Goal: Information Seeking & Learning: Find specific fact

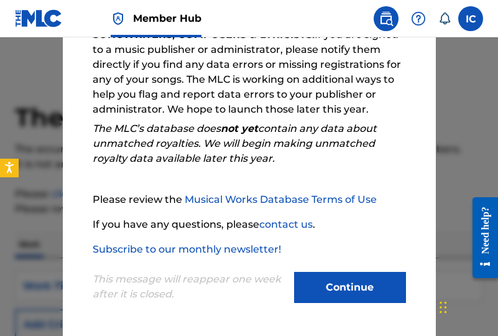
scroll to position [227, 0]
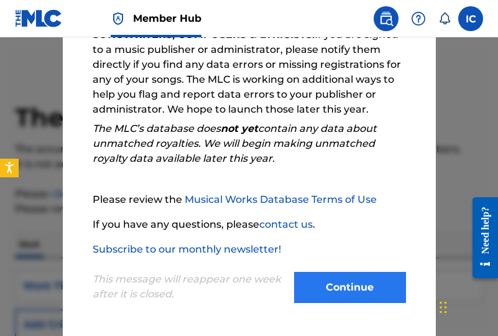
click at [348, 288] on button "Continue" at bounding box center [350, 287] width 112 height 31
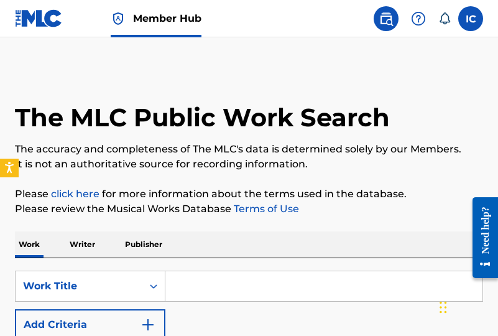
click at [149, 251] on p "Publisher" at bounding box center [143, 244] width 45 height 26
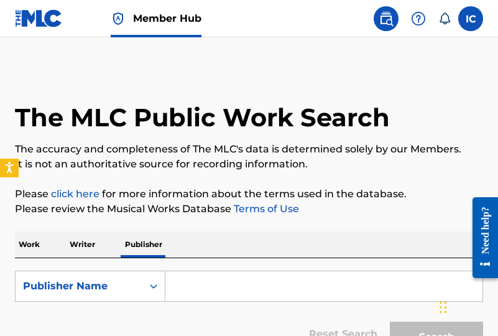
click at [193, 287] on input "Search Form" at bounding box center [323, 286] width 317 height 30
paste input "Bad Dog Music"
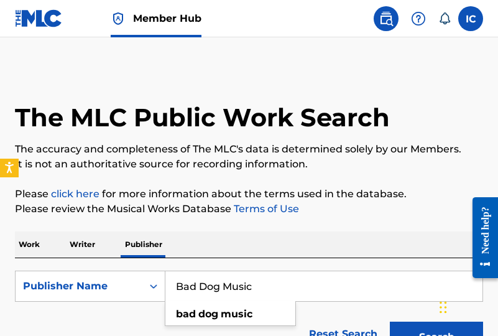
type input "Bad Dog Music"
click at [436, 296] on button "Search" at bounding box center [436, 336] width 93 height 31
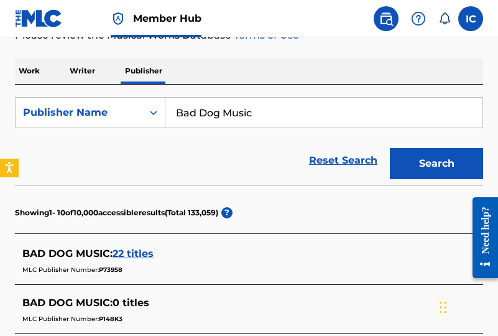
copy div "MLC Publisher Number: P73958"
drag, startPoint x: 127, startPoint y: 272, endPoint x: 99, endPoint y: 272, distance: 28.6
click at [99, 272] on div "MLC Publisher Number: P73958" at bounding box center [232, 268] width 421 height 15
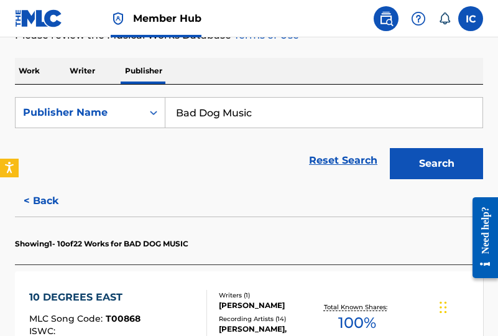
click at [85, 78] on p "Writer" at bounding box center [82, 71] width 33 height 26
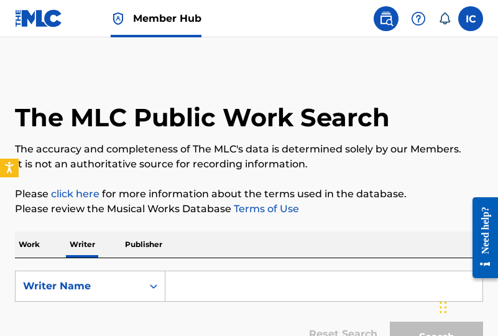
click at [182, 279] on input "Search Form" at bounding box center [323, 286] width 317 height 30
paste input "[PERSON_NAME]"
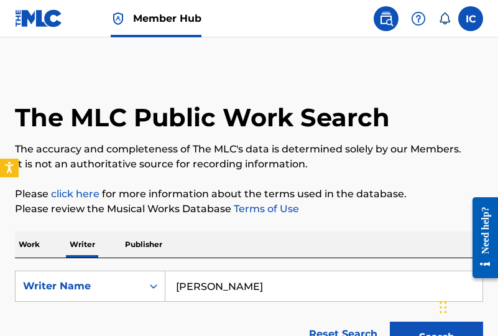
type input "[PERSON_NAME]"
click at [436, 296] on button "Search" at bounding box center [436, 336] width 93 height 31
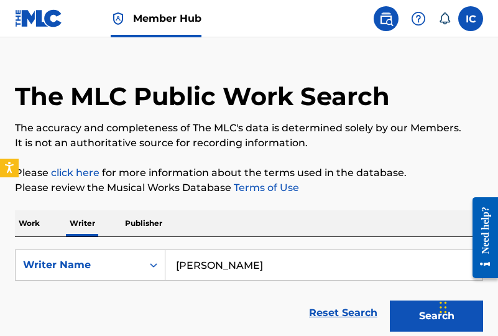
scroll to position [218, 0]
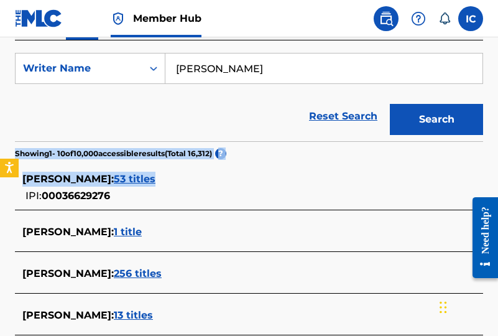
drag, startPoint x: 116, startPoint y: 197, endPoint x: 90, endPoint y: 144, distance: 58.6
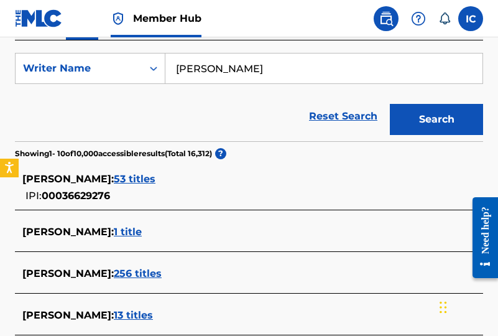
click at [131, 117] on div "Reset Search Search" at bounding box center [249, 116] width 468 height 50
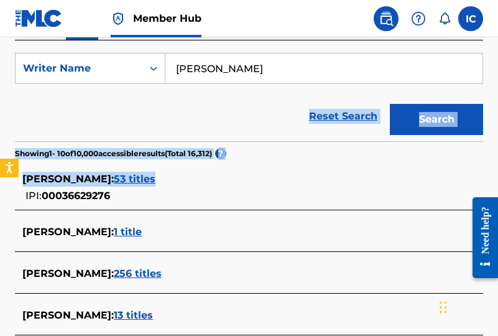
drag, startPoint x: 115, startPoint y: 195, endPoint x: 55, endPoint y: 115, distance: 100.3
click at [55, 115] on div "Reset Search Search" at bounding box center [249, 116] width 468 height 50
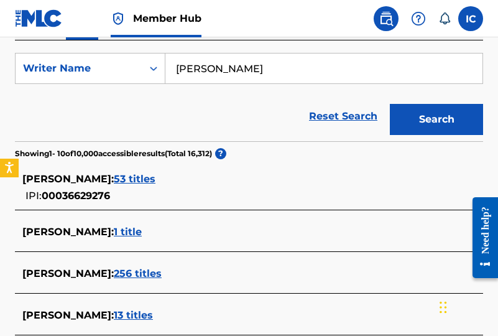
copy div "IPI: 00036629276"
drag, startPoint x: 43, startPoint y: 197, endPoint x: 112, endPoint y: 199, distance: 69.0
click at [97, 199] on div "IPI: 00036629276" at bounding box center [59, 194] width 75 height 17
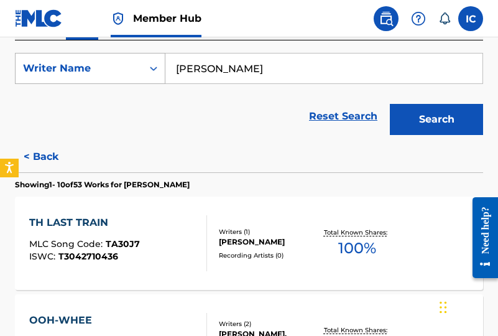
scroll to position [214, 0]
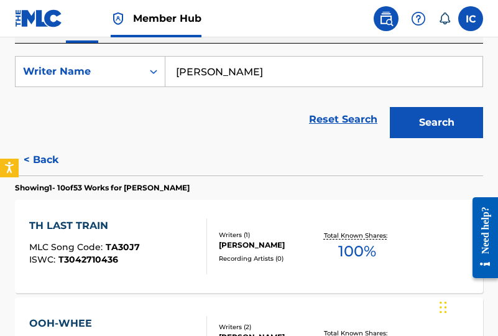
click at [85, 93] on form "SearchWithCriteriaabdb63d9-4ead-47aa-9fbe-2774c5b444a8 Writer Name [PERSON_NAME…" at bounding box center [249, 100] width 468 height 88
click at [105, 64] on div "Writer Name" at bounding box center [79, 71] width 112 height 15
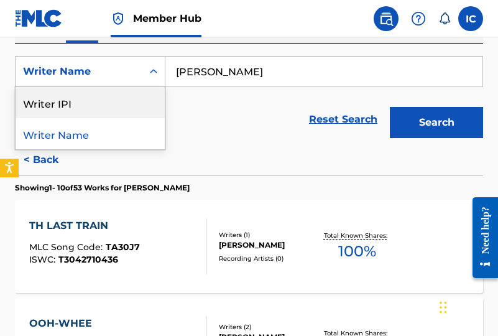
click at [192, 124] on div "Reset Search Search" at bounding box center [249, 119] width 468 height 50
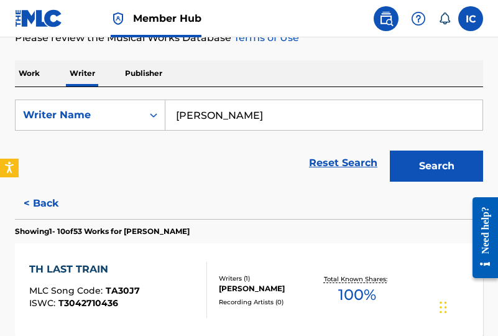
scroll to position [132, 0]
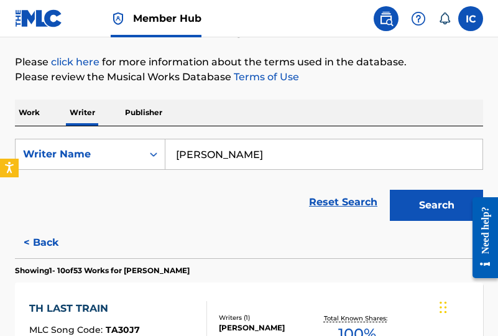
click at [122, 111] on p "Publisher" at bounding box center [143, 112] width 45 height 26
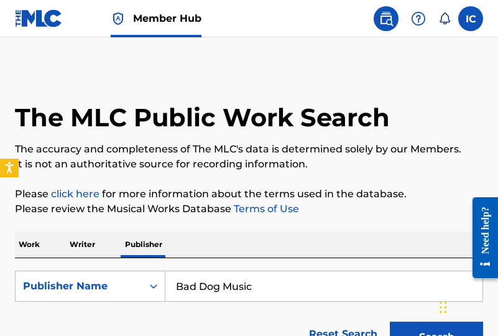
click at [233, 291] on input "Bad Dog Music" at bounding box center [323, 286] width 317 height 30
paste input "[PERSON_NAME]"
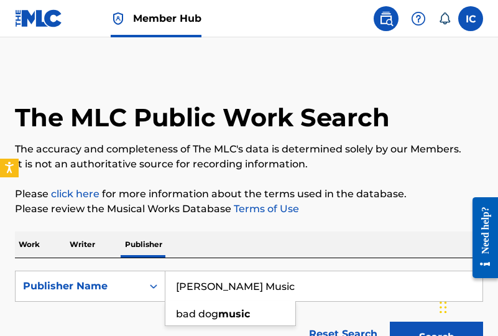
type input "[PERSON_NAME] Music"
click at [436, 296] on button "Search" at bounding box center [436, 336] width 93 height 31
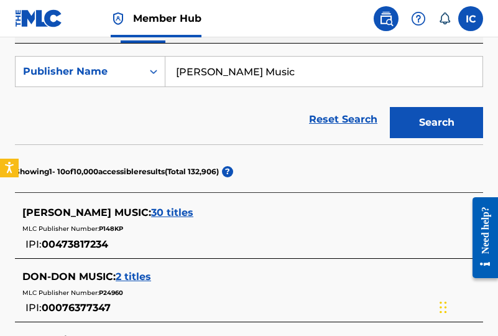
scroll to position [228, 0]
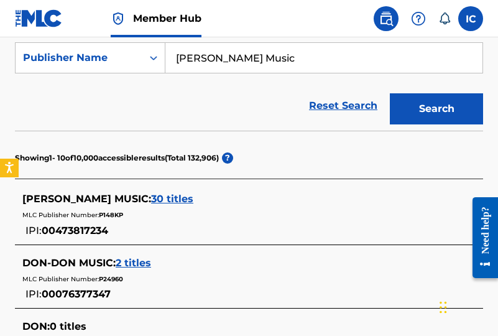
copy div "MLC Publisher Number: P148KP"
drag, startPoint x: 127, startPoint y: 215, endPoint x: 99, endPoint y: 215, distance: 28.0
click at [99, 215] on div "MLC Publisher Number: P148KP" at bounding box center [232, 213] width 421 height 15
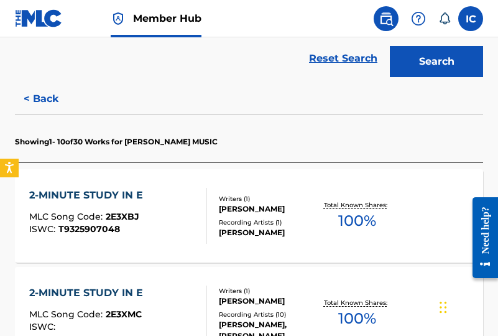
scroll to position [368, 0]
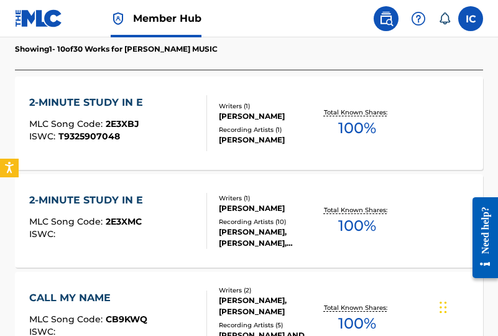
click at [173, 146] on div "2-MINUTE STUDY IN E MLC Song Code : 2E3XBJ ISWC : T9325907048" at bounding box center [118, 123] width 178 height 56
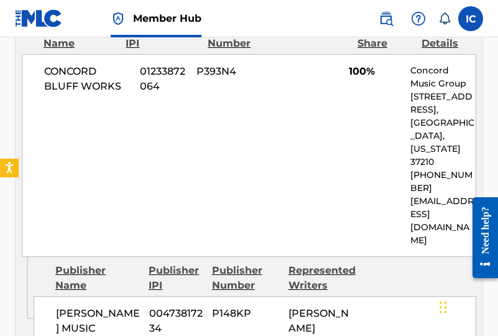
scroll to position [697, 0]
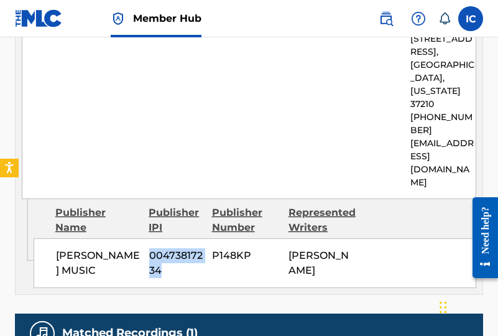
copy span "00473817234"
drag, startPoint x: 165, startPoint y: 204, endPoint x: 149, endPoint y: 189, distance: 21.5
click at [149, 248] on span "00473817234" at bounding box center [175, 263] width 53 height 30
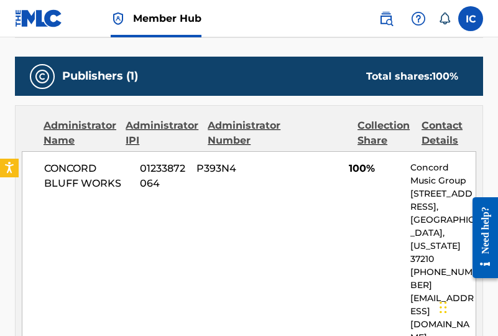
scroll to position [327, 0]
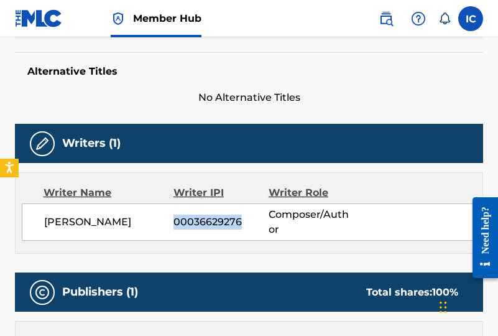
copy span "00036629276"
drag, startPoint x: 240, startPoint y: 211, endPoint x: 176, endPoint y: 210, distance: 64.6
click at [176, 214] on span "00036629276" at bounding box center [220, 221] width 95 height 15
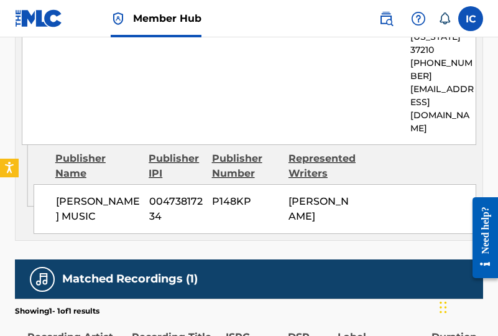
scroll to position [713, 0]
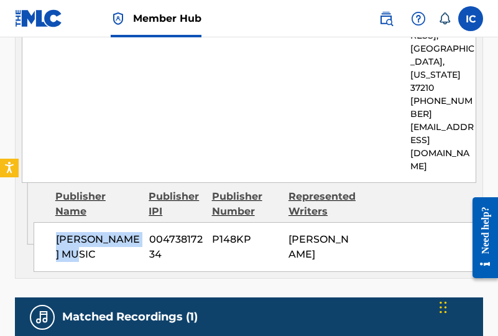
drag, startPoint x: 91, startPoint y: 190, endPoint x: 56, endPoint y: 173, distance: 38.9
click at [56, 232] on span "[PERSON_NAME] MUSIC" at bounding box center [98, 247] width 84 height 30
copy span "[PERSON_NAME] MUSIC"
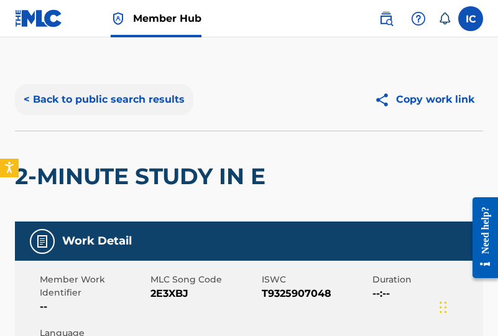
scroll to position [0, 0]
click at [48, 99] on button "< Back to public search results" at bounding box center [104, 99] width 178 height 31
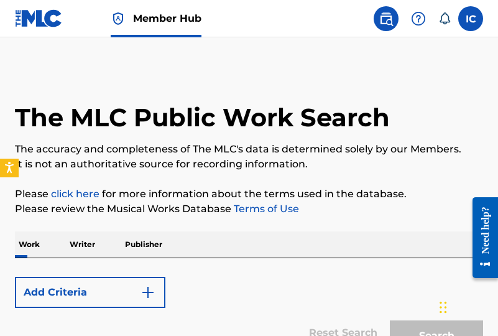
scroll to position [127, 0]
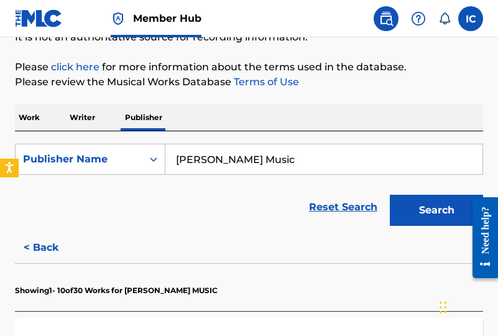
click at [227, 160] on input "[PERSON_NAME] Music" at bounding box center [323, 159] width 317 height 30
paste input "Songs Of Hyperverse"
click at [436, 210] on button "Search" at bounding box center [436, 210] width 93 height 31
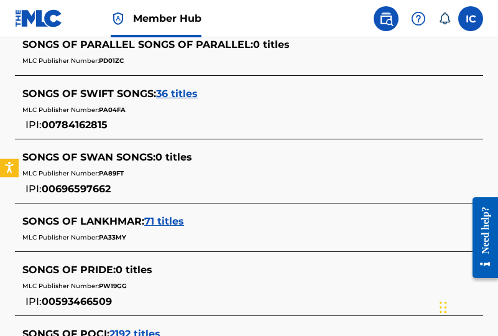
scroll to position [232, 0]
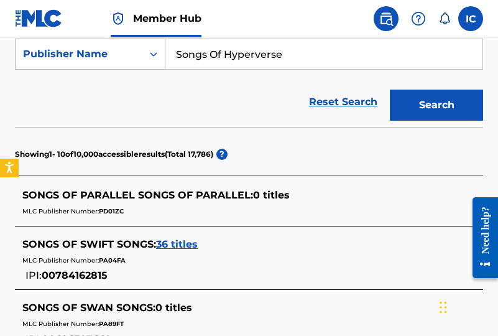
drag, startPoint x: 225, startPoint y: 54, endPoint x: 162, endPoint y: 53, distance: 63.4
click at [161, 53] on div "SearchWithCriteriabde2f78f-a067-4912-80c5-bbb7579ccc79 Publisher Name Songs Of …" at bounding box center [249, 54] width 468 height 31
click at [436, 105] on button "Search" at bounding box center [436, 104] width 93 height 31
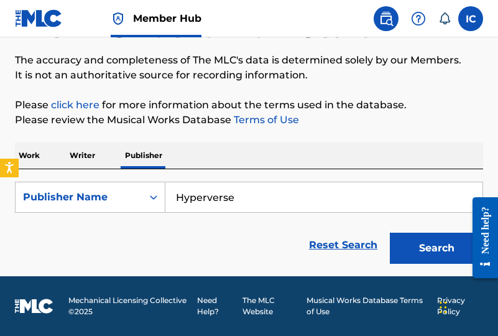
scroll to position [89, 0]
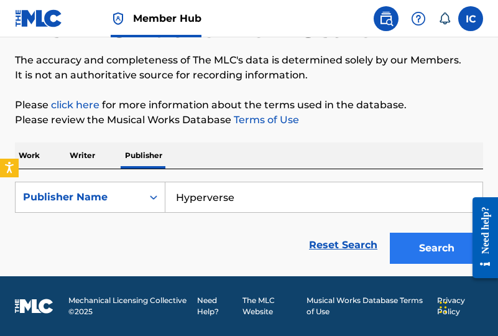
click at [416, 245] on button "Search" at bounding box center [436, 247] width 93 height 31
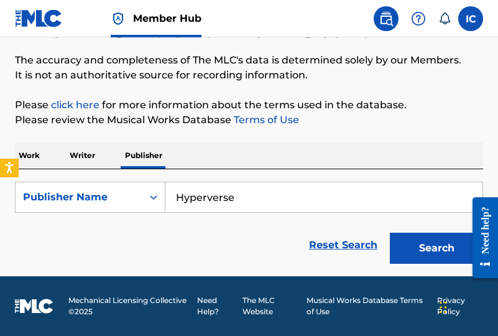
click at [198, 201] on input "Hyperverse" at bounding box center [323, 197] width 317 height 30
click at [209, 198] on input "Hyperverse" at bounding box center [323, 197] width 317 height 30
click at [436, 248] on button "Search" at bounding box center [436, 247] width 93 height 31
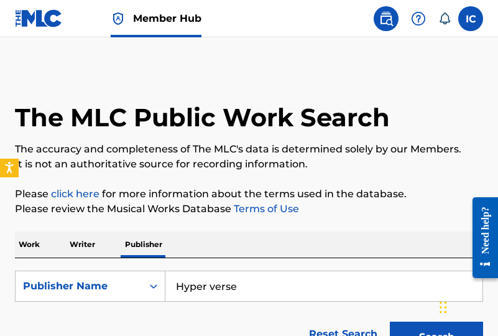
scroll to position [0, 0]
click at [178, 285] on input "Hyper verse" at bounding box center [323, 286] width 317 height 30
click at [436, 296] on button "Search" at bounding box center [436, 336] width 93 height 31
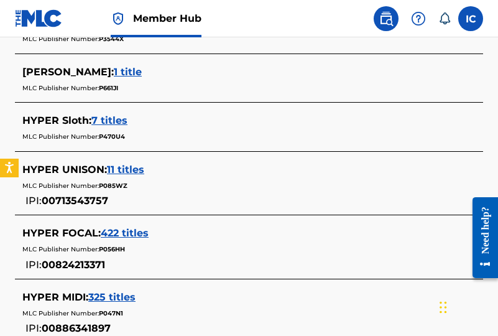
scroll to position [225, 0]
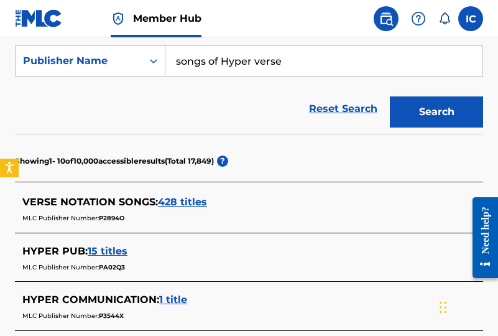
click at [256, 58] on input "songs of Hyper verse" at bounding box center [323, 61] width 317 height 30
click at [436, 112] on button "Search" at bounding box center [436, 111] width 93 height 31
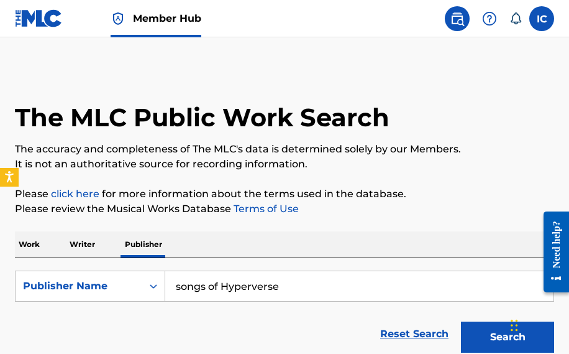
scroll to position [0, 0]
click at [203, 284] on input "songs of Hyperverse" at bounding box center [359, 286] width 388 height 30
paste input "Search Form"
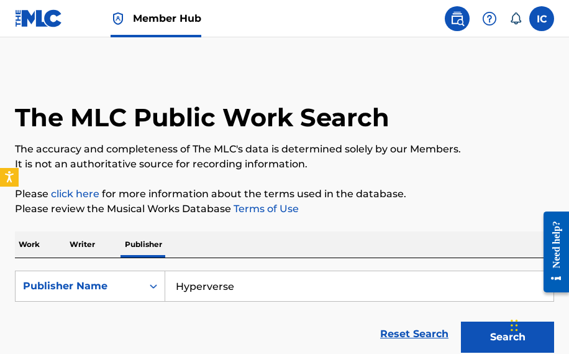
click at [484, 296] on button "Search" at bounding box center [507, 336] width 93 height 31
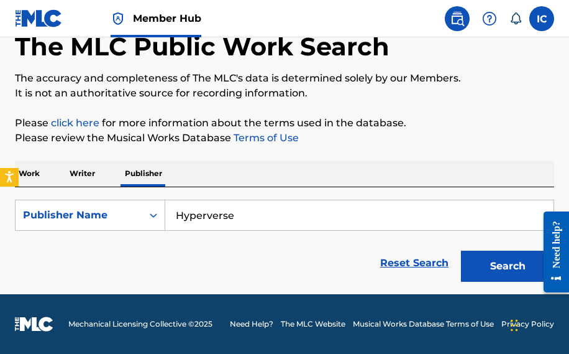
scroll to position [71, 0]
click at [278, 213] on input "Hyperverse" at bounding box center [359, 215] width 388 height 30
click at [484, 266] on button "Search" at bounding box center [507, 265] width 93 height 31
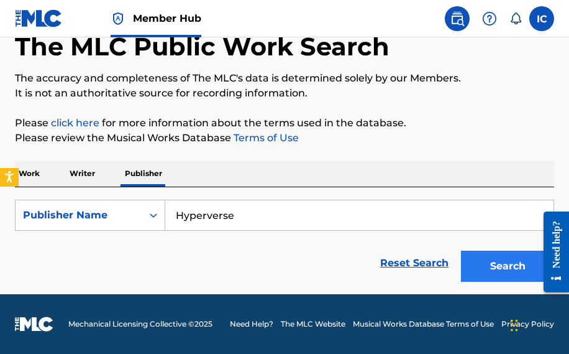
click at [477, 257] on button "Search" at bounding box center [507, 265] width 93 height 31
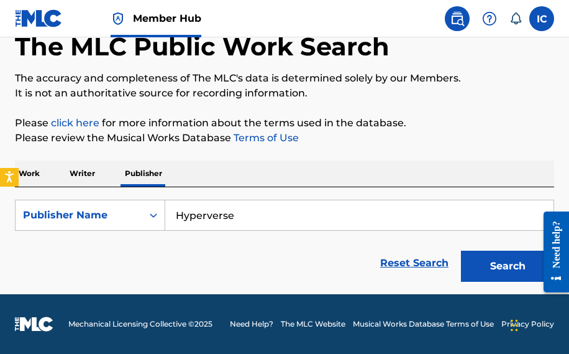
click at [236, 222] on input "Hyperverse" at bounding box center [359, 215] width 388 height 30
paste input "Verse Music"
type input "HyperVerse Music"
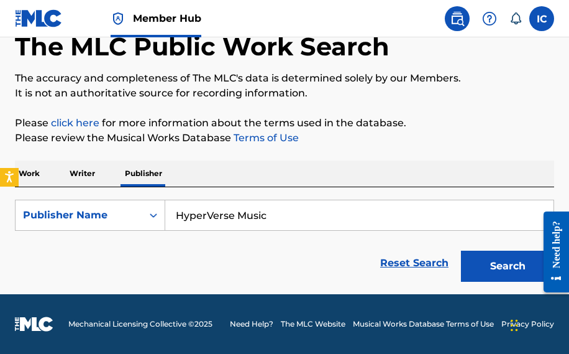
click at [484, 266] on button "Search" at bounding box center [507, 265] width 93 height 31
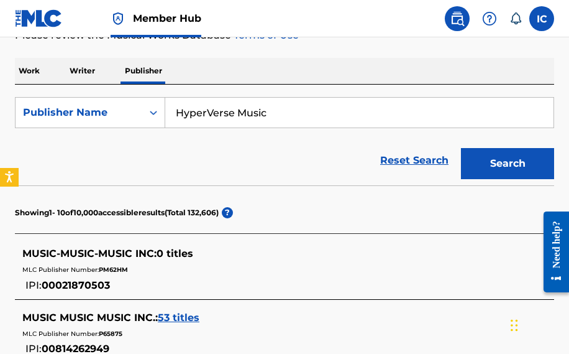
scroll to position [273, 0]
